Goal: Task Accomplishment & Management: Use online tool/utility

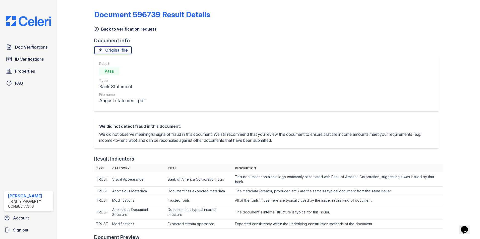
scroll to position [201, 0]
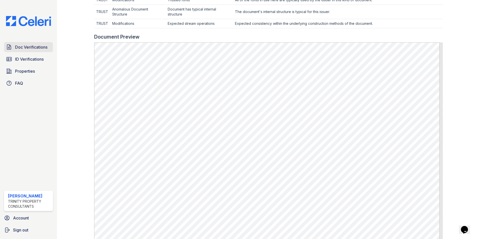
drag, startPoint x: 0, startPoint y: 0, endPoint x: 26, endPoint y: 43, distance: 50.0
click at [26, 43] on link "Doc Verifications" at bounding box center [28, 47] width 49 height 10
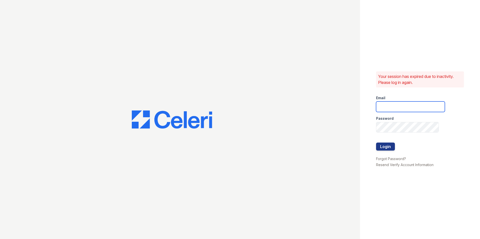
type input "dandrews@trinity-pm.com"
click at [384, 146] on button "Login" at bounding box center [385, 147] width 19 height 8
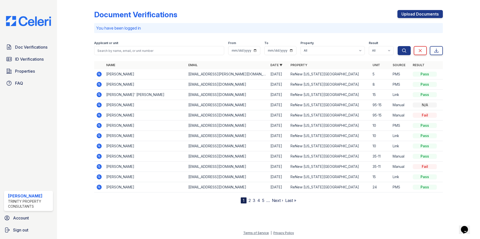
click at [98, 75] on icon at bounding box center [99, 74] width 6 height 6
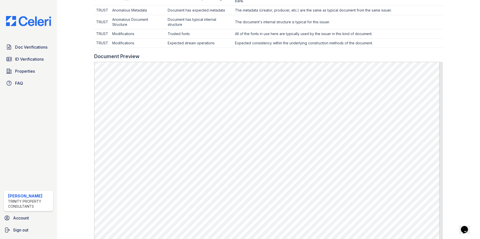
scroll to position [201, 0]
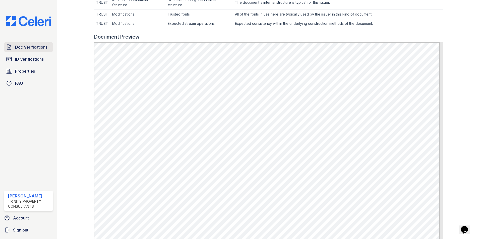
click at [37, 47] on span "Doc Verifications" at bounding box center [31, 47] width 32 height 6
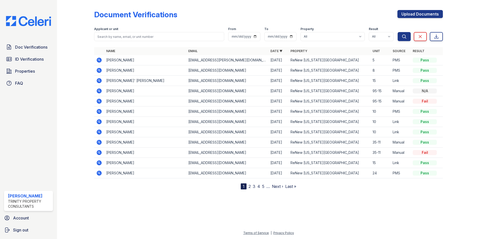
click at [97, 59] on icon at bounding box center [99, 60] width 5 height 5
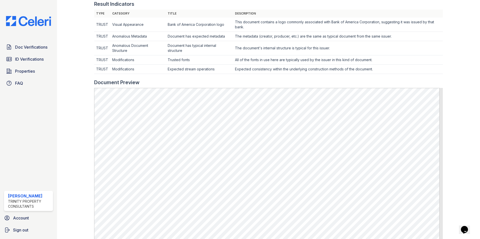
scroll to position [176, 0]
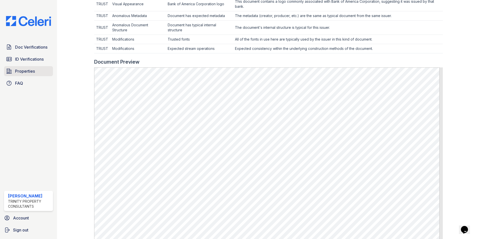
click at [39, 67] on link "Properties" at bounding box center [28, 71] width 49 height 10
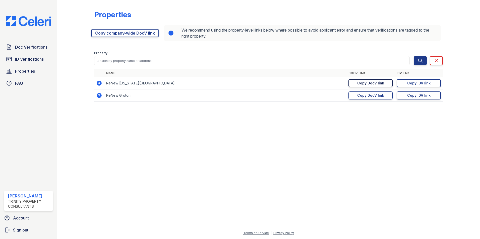
click at [370, 85] on div "Copy DocV link" at bounding box center [370, 83] width 27 height 5
click at [32, 45] on span "Doc Verifications" at bounding box center [31, 47] width 32 height 6
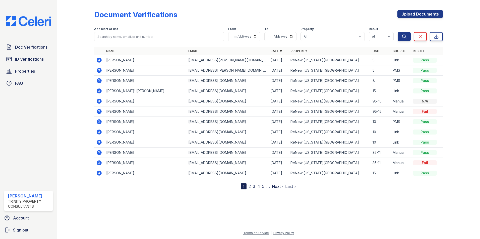
click at [99, 60] on icon at bounding box center [98, 59] width 1 height 1
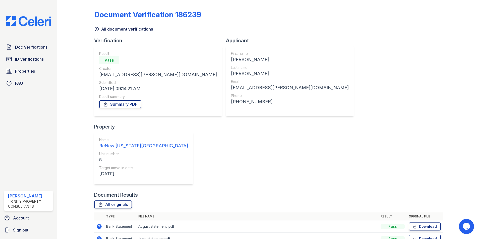
click at [98, 224] on icon at bounding box center [99, 227] width 6 height 6
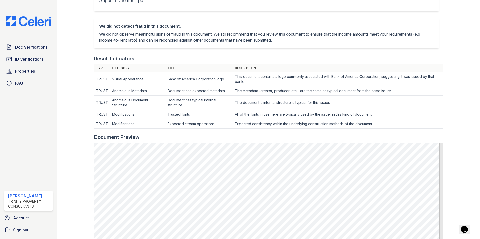
scroll to position [151, 0]
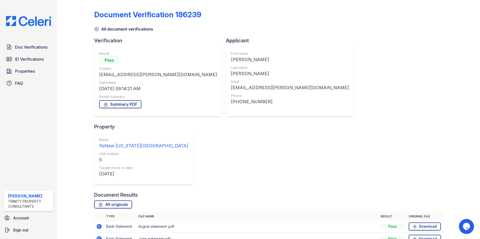
drag, startPoint x: 97, startPoint y: 157, endPoint x: 103, endPoint y: 157, distance: 6.3
click at [97, 224] on icon at bounding box center [99, 227] width 6 height 6
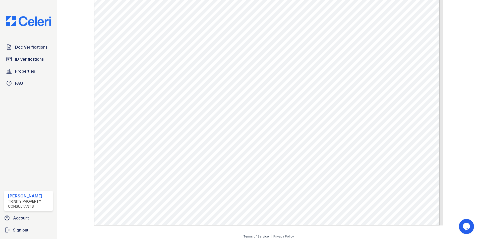
scroll to position [260, 0]
